Goal: Book appointment/travel/reservation

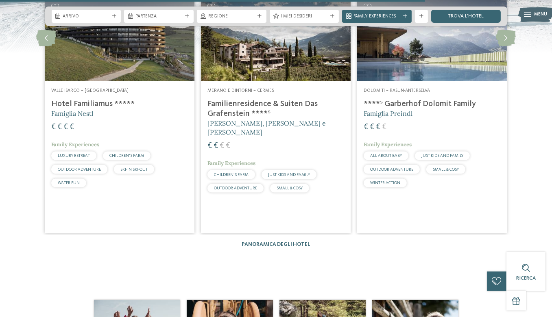
scroll to position [1505, 0]
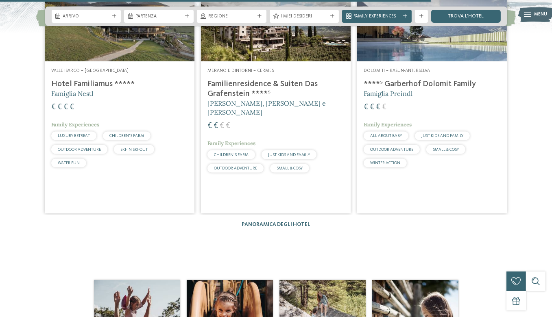
click at [109, 89] on h4 "Hotel Familiamus *****" at bounding box center [119, 84] width 137 height 10
click at [385, 61] on img at bounding box center [432, 19] width 150 height 84
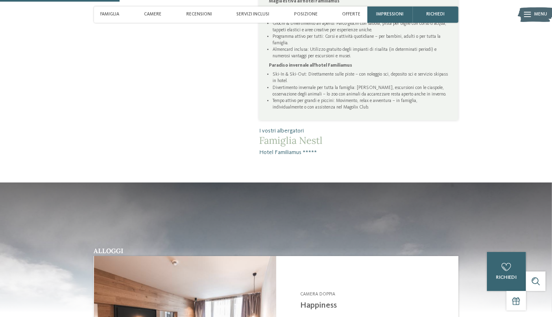
scroll to position [570, 0]
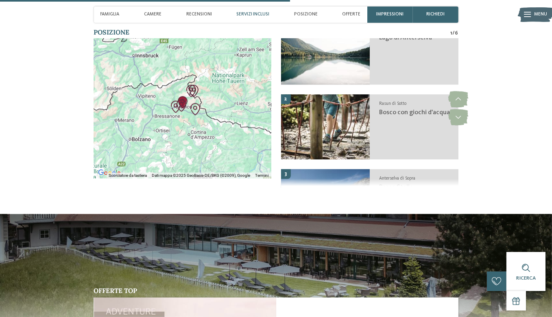
scroll to position [1546, 0]
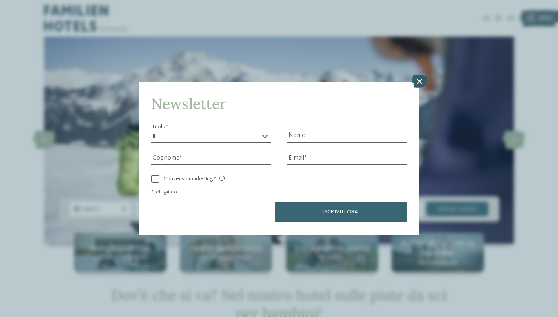
click at [422, 82] on icon at bounding box center [420, 81] width 16 height 13
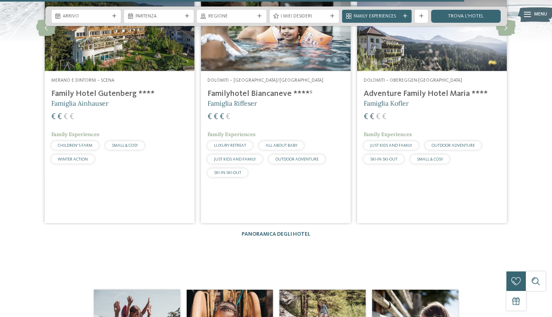
scroll to position [1627, 0]
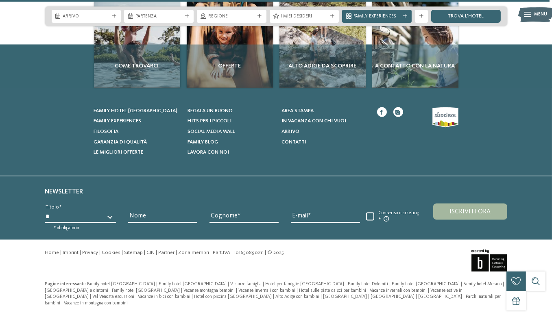
scroll to position [1929, 0]
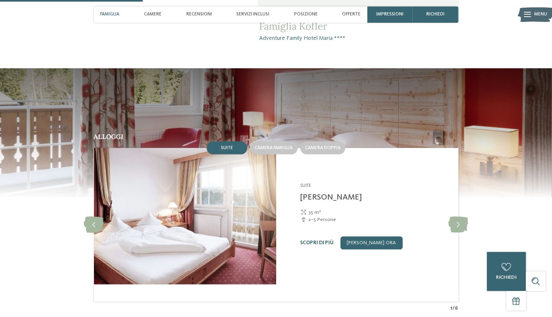
scroll to position [570, 0]
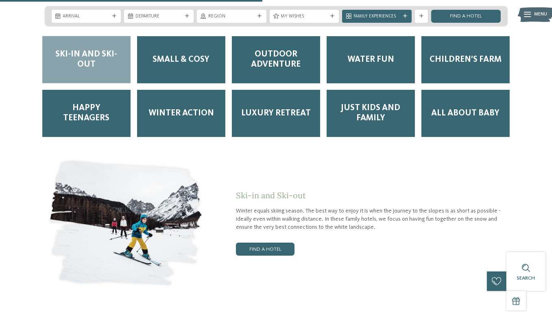
scroll to position [936, 0]
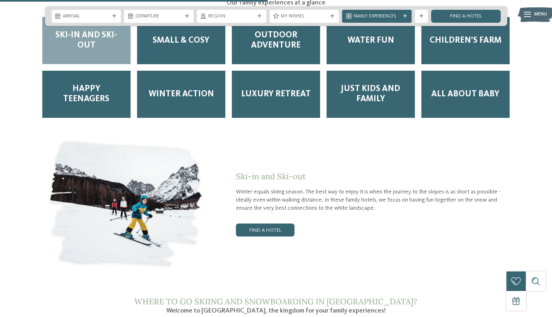
click at [119, 51] on span "Ski-in and Ski-out" at bounding box center [86, 41] width 75 height 20
click at [98, 51] on span "Ski-in and Ski-out" at bounding box center [86, 41] width 75 height 20
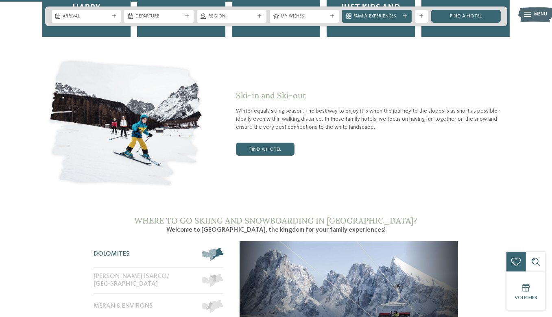
scroll to position [1017, 0]
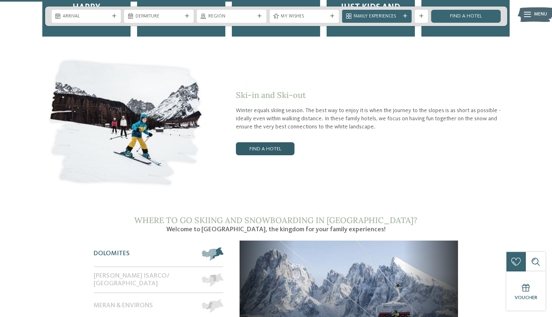
click at [289, 155] on link "Find a hotel" at bounding box center [265, 148] width 59 height 13
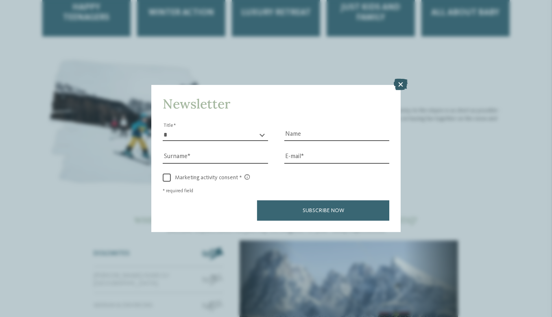
click at [408, 80] on icon at bounding box center [401, 84] width 14 height 11
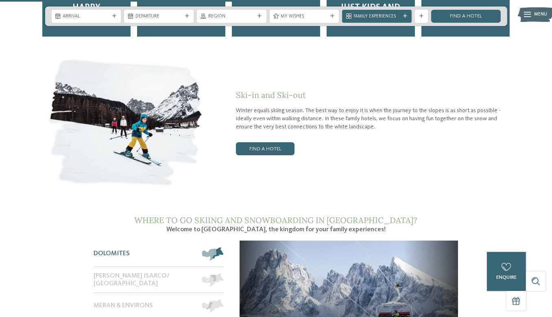
click at [264, 155] on link "Find a hotel" at bounding box center [265, 148] width 59 height 13
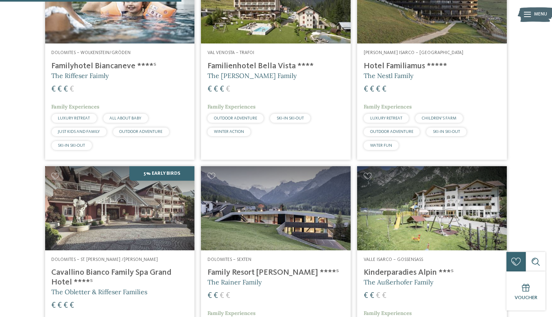
scroll to position [503, 0]
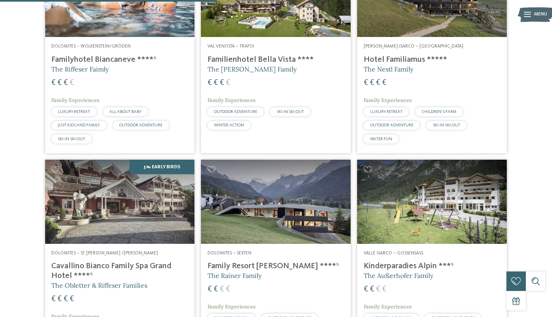
click at [60, 65] on h4 "Familyhotel Biancaneve ****ˢ" at bounding box center [120, 60] width 137 height 10
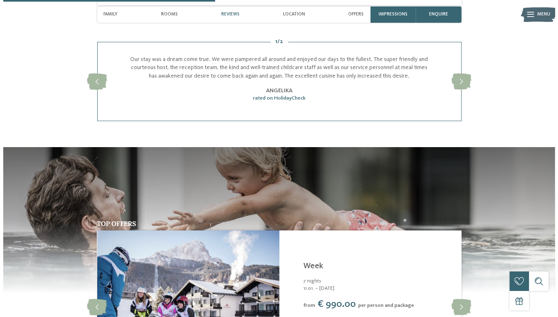
scroll to position [814, 0]
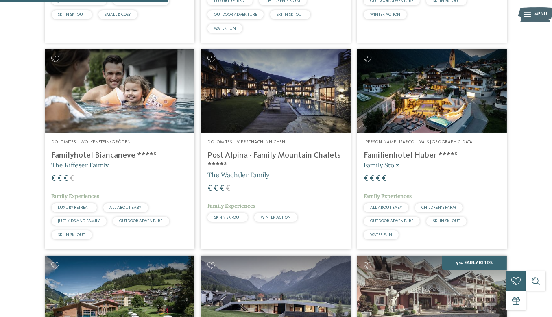
scroll to position [393, 0]
